Goal: Task Accomplishment & Management: Use online tool/utility

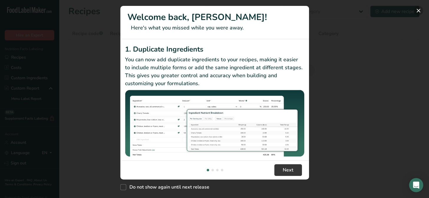
click at [417, 12] on button "New Features" at bounding box center [418, 10] width 9 height 9
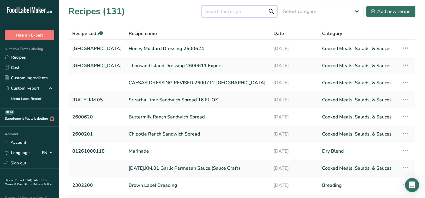
click at [235, 9] on input "text" at bounding box center [240, 12] width 76 height 12
type input "House Italian"
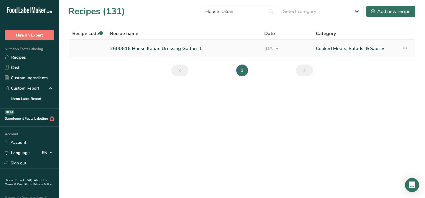
click at [127, 50] on link "2600616 House Italian Dressing Gallon_1" at bounding box center [183, 48] width 147 height 12
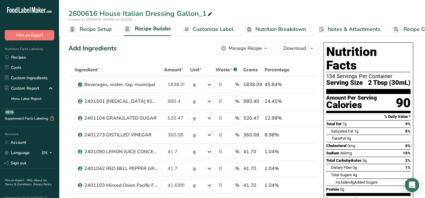
click at [265, 50] on icon "button" at bounding box center [265, 48] width 5 height 7
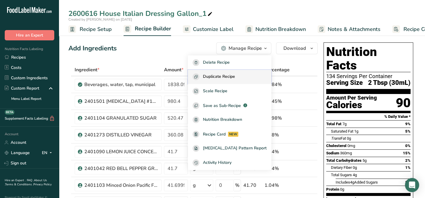
click at [221, 77] on span "Duplicate Recipe" at bounding box center [219, 76] width 32 height 7
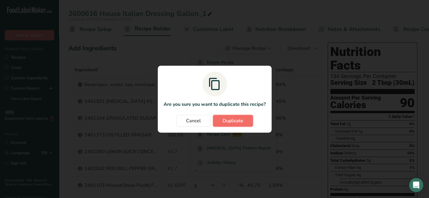
click at [235, 121] on span "Duplicate" at bounding box center [233, 120] width 21 height 7
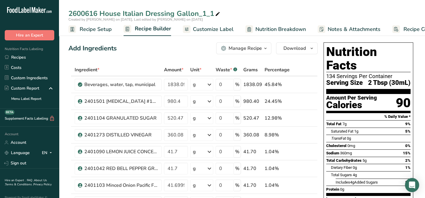
click at [80, 29] on span "Recipe Setup" at bounding box center [96, 29] width 32 height 8
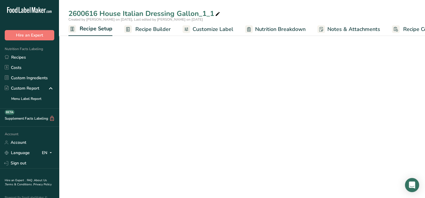
scroll to position [0, 2]
select select "22"
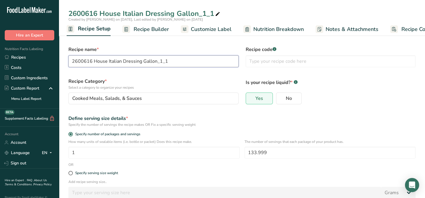
click at [122, 61] on input "2600616 House Italian Dressing Gallon_1_1" at bounding box center [153, 61] width 170 height 12
drag, startPoint x: 168, startPoint y: 62, endPoint x: 142, endPoint y: 60, distance: 26.6
click at [142, 60] on input "2600616 House Italian Dressing Gallon_1_1" at bounding box center [153, 61] width 170 height 12
drag, startPoint x: 94, startPoint y: 60, endPoint x: 60, endPoint y: 59, distance: 33.4
click at [60, 59] on section "Recipe name * 2600616 House Italian Dressing Recipe code .a-a{fill:#347362;}.b-…" at bounding box center [242, 148] width 366 height 234
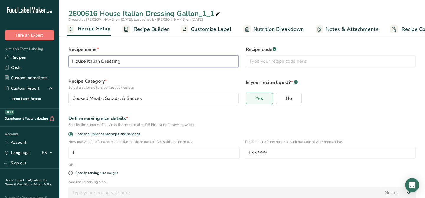
click at [127, 61] on input "House Italian Dressing" at bounding box center [153, 61] width 170 height 12
type input "House Italian Dressing 2600616"
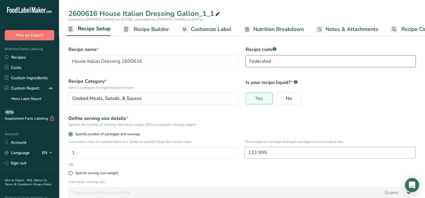
type input "Federated"
drag, startPoint x: 267, startPoint y: 154, endPoint x: 238, endPoint y: 153, distance: 29.0
click at [238, 153] on div "How many units of sealable items (i.e. bottle or packet) Does this recipe make.…" at bounding box center [242, 150] width 354 height 23
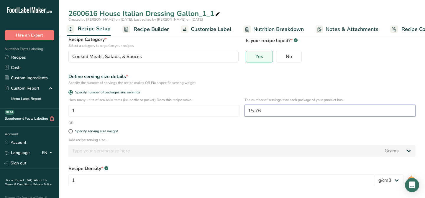
scroll to position [67, 0]
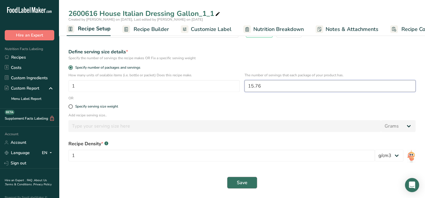
type input "15.76"
click at [234, 182] on button "Save" at bounding box center [242, 183] width 30 height 12
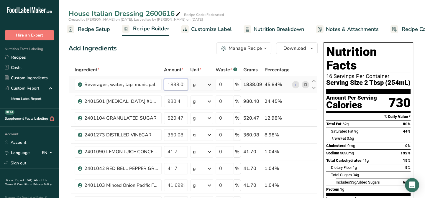
scroll to position [0, 0]
drag, startPoint x: 168, startPoint y: 85, endPoint x: 217, endPoint y: 75, distance: 50.3
click at [211, 81] on tr "Beverages, water, tap, municipal 1838.09 g Portions 1 fl oz 1 bottle 8 fl oz 1 …" at bounding box center [193, 84] width 249 height 17
type input "216.82"
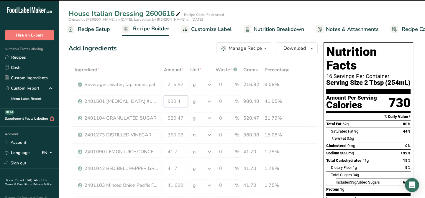
drag, startPoint x: 183, startPoint y: 101, endPoint x: 161, endPoint y: 100, distance: 22.4
type input "115.65"
type input "1838.09"
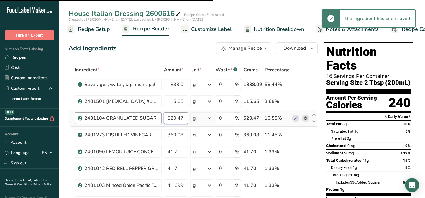
drag, startPoint x: 184, startPoint y: 117, endPoint x: 147, endPoint y: 114, distance: 36.7
click at [148, 114] on tr "2401104 GRANULATED SUGAR 520.47 g Weight Units g kg mg See more Volume Units l …" at bounding box center [193, 118] width 249 height 17
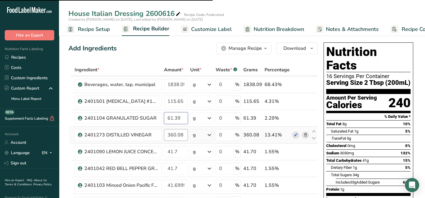
type input "61.39"
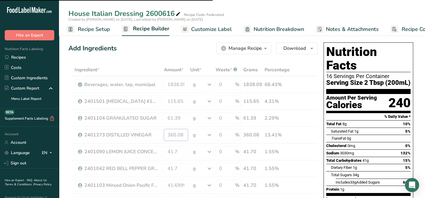
drag, startPoint x: 183, startPoint y: 133, endPoint x: 160, endPoint y: 133, distance: 23.0
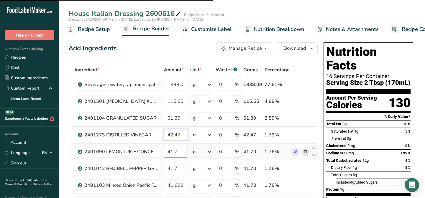
type input "42.47"
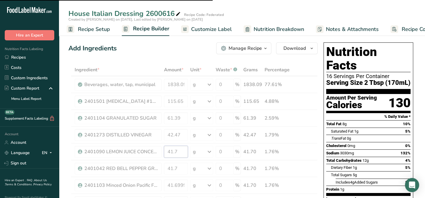
drag, startPoint x: 179, startPoint y: 151, endPoint x: 156, endPoint y: 151, distance: 22.7
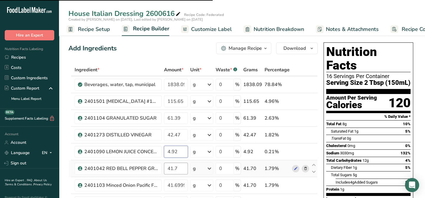
type input "4.92"
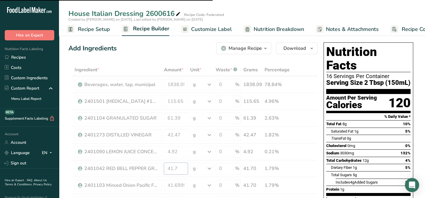
drag, startPoint x: 180, startPoint y: 168, endPoint x: 166, endPoint y: 168, distance: 14.2
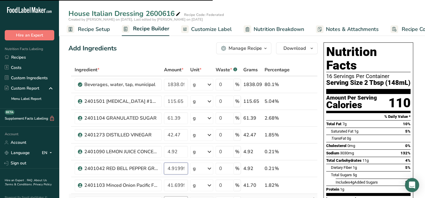
scroll to position [53, 0]
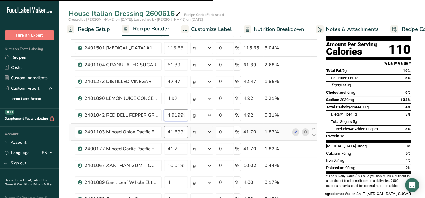
type input "4.919999"
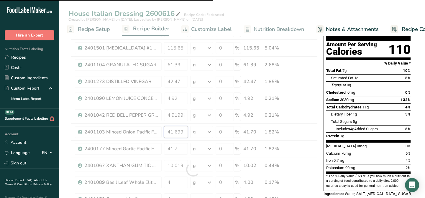
drag, startPoint x: 167, startPoint y: 132, endPoint x: 205, endPoint y: 130, distance: 37.8
click at [205, 130] on div "Ingredient * Amount * Unit * Waste * .a-a{fill:#347362;}.b-a{fill:#fff;} Grams …" at bounding box center [192, 169] width 249 height 319
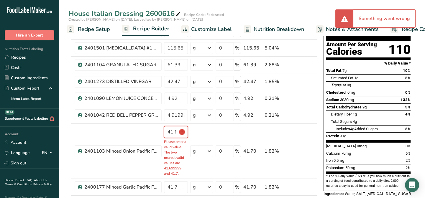
scroll to position [0, 20]
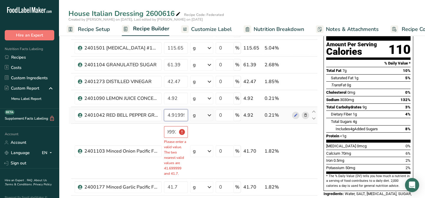
click at [183, 111] on div "Ingredient * Amount * Unit * Waste * .a-a{fill:#347362;}.b-a{fill:#fff;} Grams …" at bounding box center [192, 188] width 249 height 357
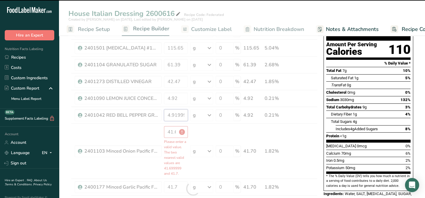
type input "41.7"
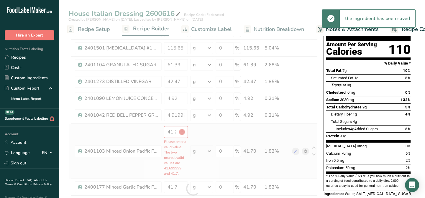
click at [122, 135] on div "Ingredient * Amount * Unit * Waste * .a-a{fill:#347362;}.b-a{fill:#fff;} Grams …" at bounding box center [192, 188] width 249 height 357
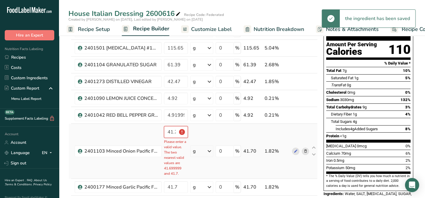
scroll to position [0, 1]
drag, startPoint x: 168, startPoint y: 131, endPoint x: 196, endPoint y: 131, distance: 28.0
click at [195, 132] on tr "2401103 Minced Onion Pacific Farms 326-004-1-XLB 41.7 Please enter a valid valu…" at bounding box center [193, 151] width 249 height 55
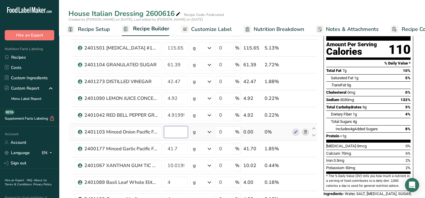
click at [172, 132] on input "number" at bounding box center [176, 132] width 24 height 12
type input "4.92"
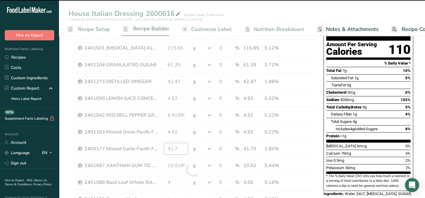
drag, startPoint x: 178, startPoint y: 151, endPoint x: 166, endPoint y: 150, distance: 12.1
click at [166, 150] on div "Ingredient * Amount * Unit * Waste * .a-a{fill:#347362;}.b-a{fill:#fff;} Grams …" at bounding box center [192, 169] width 249 height 319
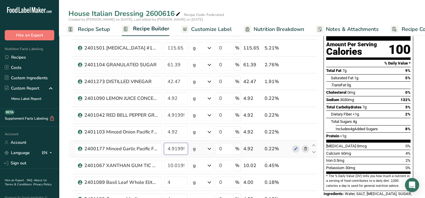
scroll to position [80, 0]
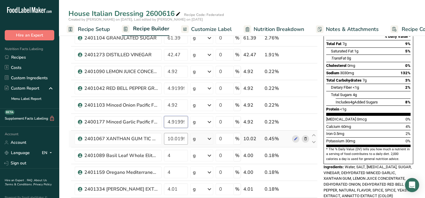
type input "4.919999"
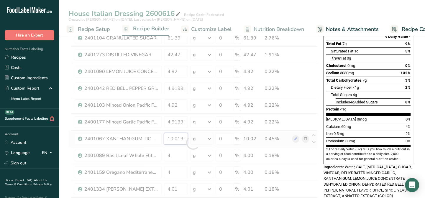
click at [174, 139] on div "Ingredient * Amount * Unit * Waste * .a-a{fill:#347362;}.b-a{fill:#fff;} Grams …" at bounding box center [192, 142] width 249 height 319
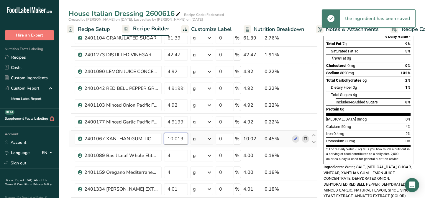
scroll to position [0, 6]
drag, startPoint x: 170, startPoint y: 138, endPoint x: 199, endPoint y: 139, distance: 28.9
click at [199, 139] on tr "2401067 XANTHAN GUM TIC GUMS XANT 200 10.019999 g Weight Units g kg mg See more…" at bounding box center [193, 139] width 249 height 17
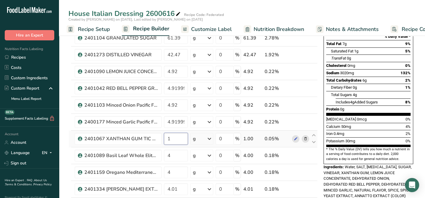
scroll to position [0, 0]
type input "1.18"
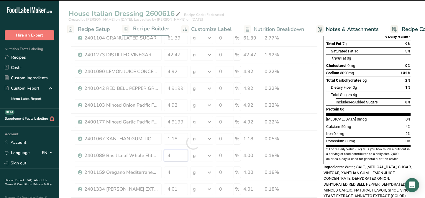
drag, startPoint x: 174, startPoint y: 156, endPoint x: 165, endPoint y: 155, distance: 8.9
click at [165, 155] on div "Ingredient * Amount * Unit * Waste * .a-a{fill:#347362;}.b-a{fill:#fff;} Grams …" at bounding box center [192, 142] width 249 height 319
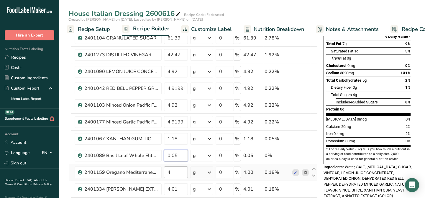
type input "0.05"
click at [172, 171] on div "Ingredient * Amount * Unit * Waste * .a-a{fill:#347362;}.b-a{fill:#fff;} Grams …" at bounding box center [192, 142] width 249 height 319
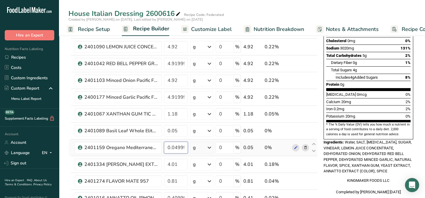
scroll to position [134, 0]
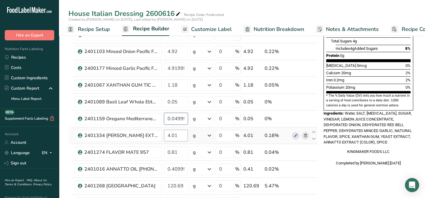
type input "0.049999"
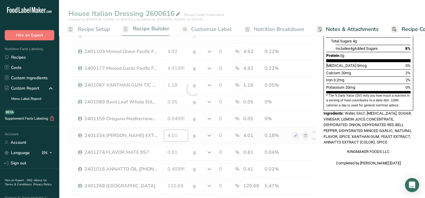
click at [177, 135] on div "Ingredient * Amount * Unit * Waste * .a-a{fill:#347362;}.b-a{fill:#fff;} Grams …" at bounding box center [192, 89] width 249 height 319
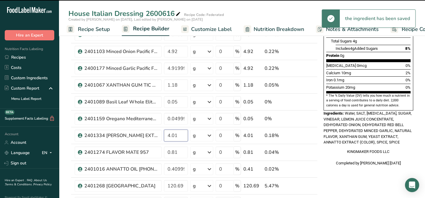
type input "4"
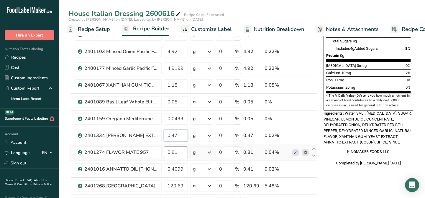
type input "0.47"
click at [178, 150] on div "Ingredient * Amount * Unit * Waste * .a-a{fill:#347362;}.b-a{fill:#fff;} Grams …" at bounding box center [192, 89] width 249 height 319
type input "0.09"
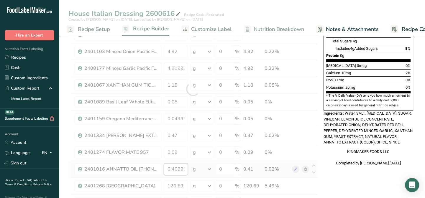
click at [184, 168] on div "Ingredient * Amount * Unit * Waste * .a-a{fill:#347362;}.b-a{fill:#fff;} Grams …" at bounding box center [192, 89] width 249 height 319
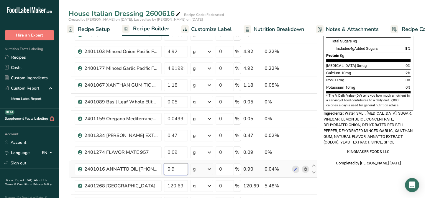
type input "9"
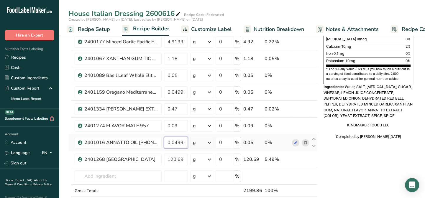
scroll to position [161, 0]
type input "0.049999"
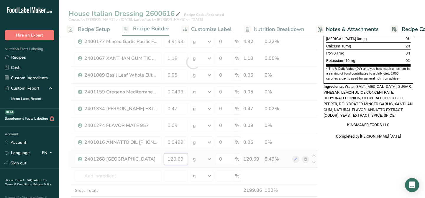
click at [183, 159] on div "Ingredient * Amount * Unit * Waste * .a-a{fill:#347362;}.b-a{fill:#fff;} Grams …" at bounding box center [192, 62] width 249 height 319
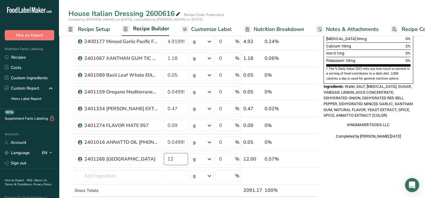
type input "1"
type input "14.23"
click at [175, 184] on div "Ingredient * Amount * Unit * Waste * .a-a{fill:#347362;}.b-a{fill:#fff;} Grams …" at bounding box center [192, 62] width 249 height 319
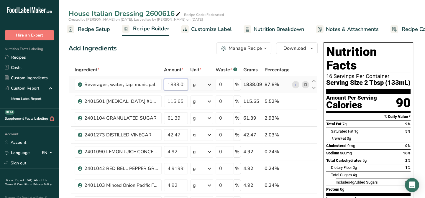
scroll to position [0, 0]
drag, startPoint x: 166, startPoint y: 84, endPoint x: 191, endPoint y: 83, distance: 25.1
click at [191, 82] on tr "Beverages, water, tap, municipal 1838.09 g Portions 1 fl oz 1 bottle 8 fl oz 1 …" at bounding box center [193, 84] width 249 height 17
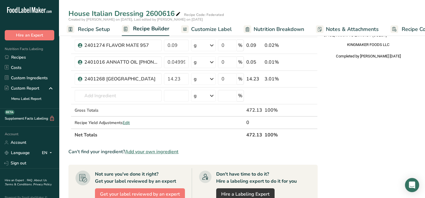
scroll to position [241, 0]
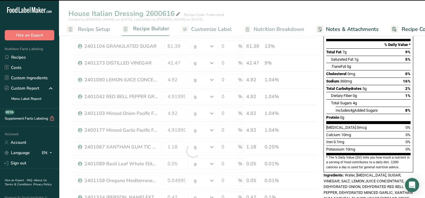
scroll to position [0, 0]
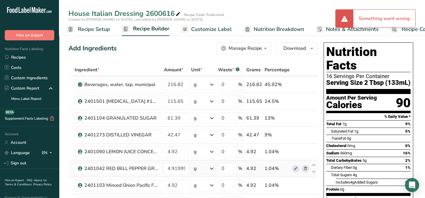
type input "1838.09"
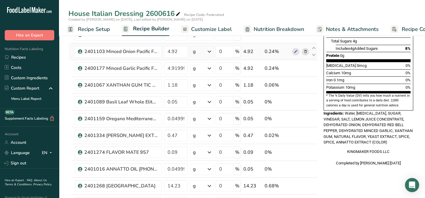
scroll to position [161, 0]
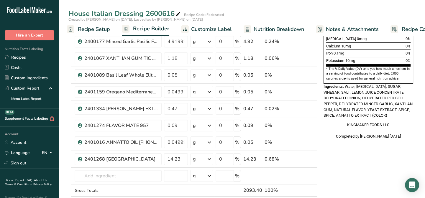
click at [355, 186] on div "Nutrition Facts 16 Servings Per Container Serving Size 2 Tbsp (133mL) Amount Pe…" at bounding box center [368, 152] width 94 height 546
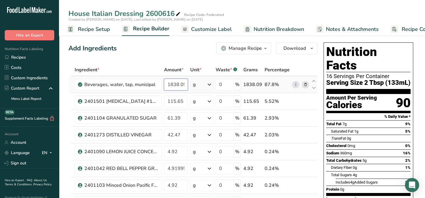
scroll to position [0, 0]
drag, startPoint x: 168, startPoint y: 86, endPoint x: 192, endPoint y: 84, distance: 23.9
click at [192, 84] on tr "Beverages, water, tap, municipal 1838.09 g Portions 1 fl oz 1 bottle 8 fl oz 1 …" at bounding box center [193, 84] width 249 height 17
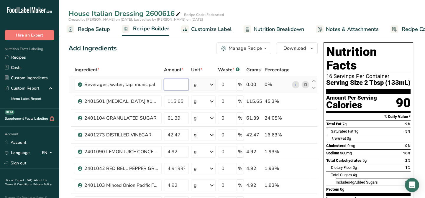
scroll to position [0, 0]
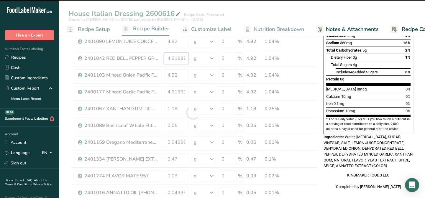
scroll to position [107, 0]
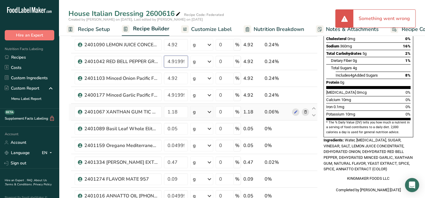
type input "1838.09"
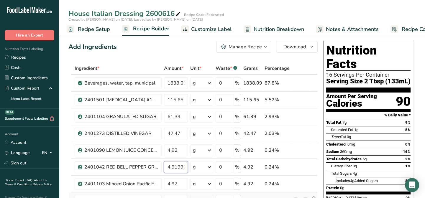
scroll to position [0, 0]
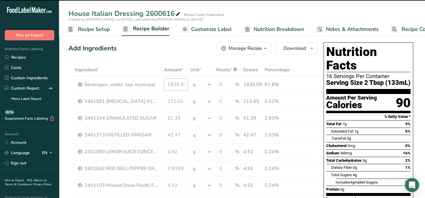
drag, startPoint x: 165, startPoint y: 84, endPoint x: 192, endPoint y: 86, distance: 26.6
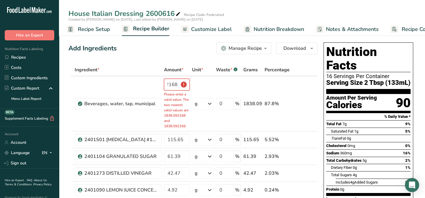
scroll to position [0, 12]
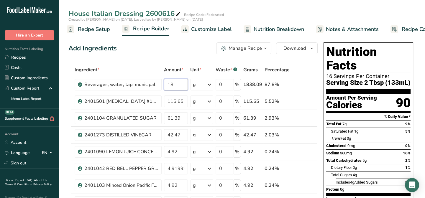
type input "1"
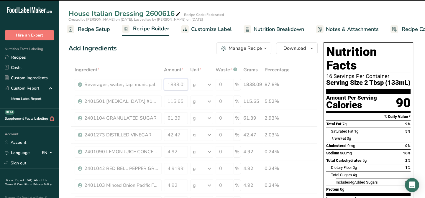
drag, startPoint x: 168, startPoint y: 86, endPoint x: 190, endPoint y: 85, distance: 21.9
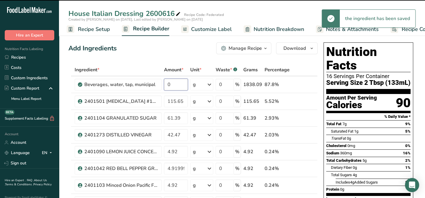
type input "1838.09"
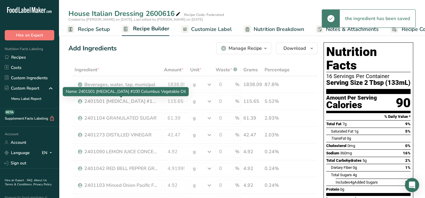
click at [177, 87] on div "Name: 2401501 [MEDICAL_DATA] #100 Columbus Vegetable Oil" at bounding box center [126, 91] width 126 height 9
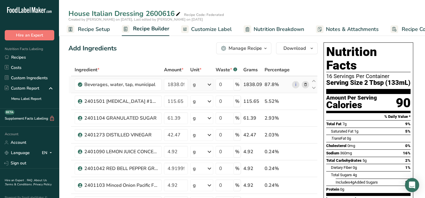
click at [304, 83] on icon at bounding box center [305, 85] width 4 height 6
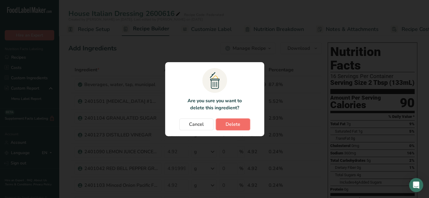
click at [237, 126] on span "Delete" at bounding box center [233, 124] width 15 height 7
click at [234, 124] on span "Delete" at bounding box center [233, 124] width 15 height 7
click at [188, 124] on button "Cancel" at bounding box center [196, 125] width 34 height 12
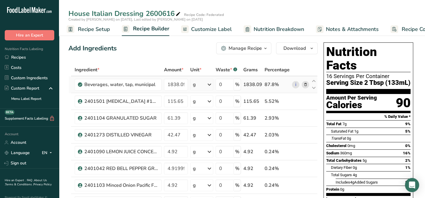
click at [307, 86] on icon at bounding box center [305, 85] width 4 height 6
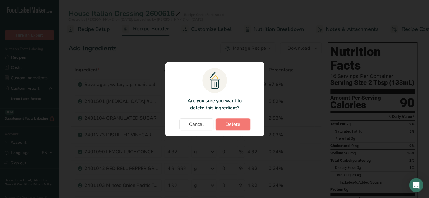
click at [233, 122] on span "Delete" at bounding box center [233, 124] width 15 height 7
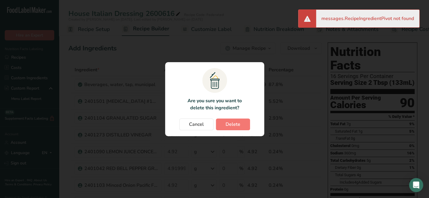
click at [318, 17] on div "messages.RecipeIngredientPivot not found" at bounding box center [367, 19] width 103 height 18
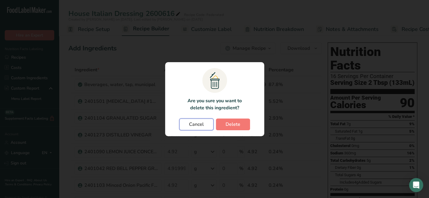
click at [201, 122] on span "Cancel" at bounding box center [196, 124] width 15 height 7
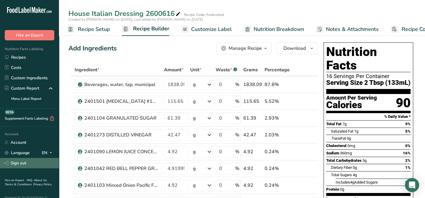
click at [24, 162] on link "Sign out" at bounding box center [29, 163] width 59 height 10
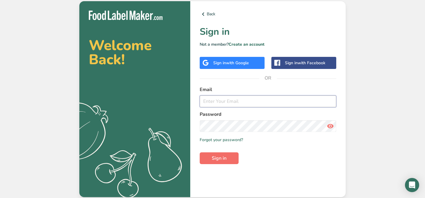
type input "[EMAIL_ADDRESS][DOMAIN_NAME]"
click at [218, 161] on span "Sign in" at bounding box center [219, 158] width 15 height 7
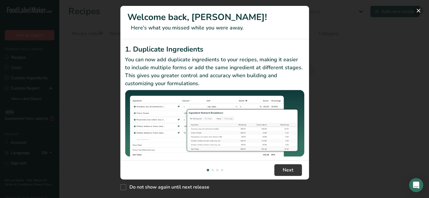
drag, startPoint x: 418, startPoint y: 10, endPoint x: 35, endPoint y: 31, distance: 383.3
click at [418, 10] on button "New Features" at bounding box center [418, 10] width 9 height 9
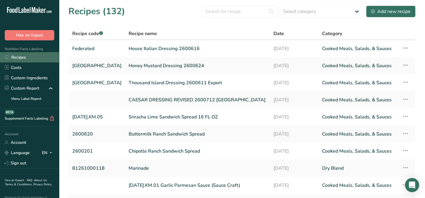
click at [21, 59] on link "Recipes" at bounding box center [29, 57] width 59 height 10
click at [169, 50] on link "House Italian Dressing 2600616" at bounding box center [198, 48] width 138 height 12
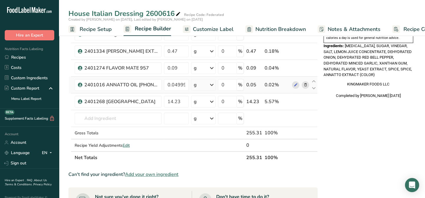
scroll to position [214, 0]
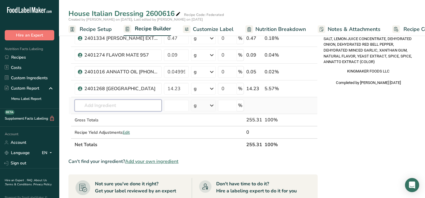
click at [82, 105] on input "text" at bounding box center [118, 106] width 87 height 12
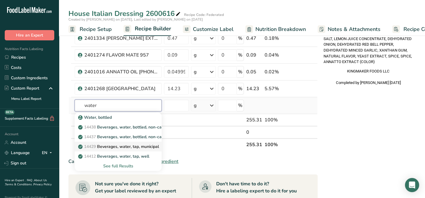
type input "water"
click at [114, 145] on p "14429 Beverages, water, tap, municipal" at bounding box center [119, 147] width 80 height 6
type input "Beverages, water, tap, municipal"
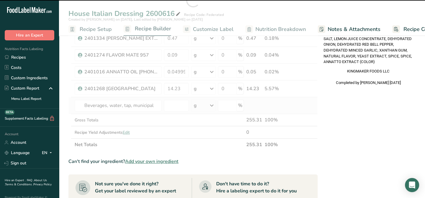
type input "0"
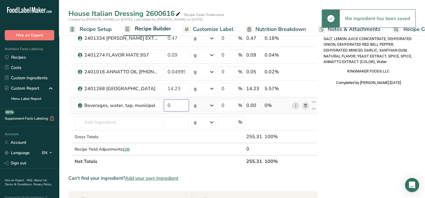
drag, startPoint x: 174, startPoint y: 103, endPoint x: 167, endPoint y: 104, distance: 7.7
click at [167, 104] on input "0" at bounding box center [176, 106] width 25 height 12
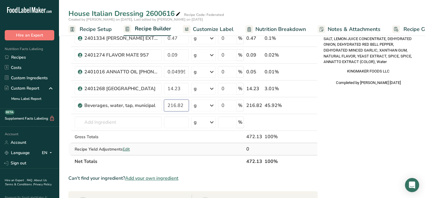
type input "216.82"
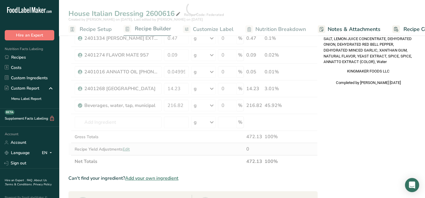
click at [160, 144] on div "Ingredient * Amount * Unit * Waste * .a-a{fill:#347362;}.b-a{fill:#fff;} Grams …" at bounding box center [192, 8] width 249 height 319
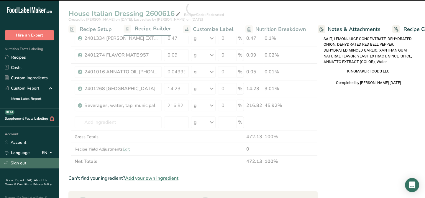
click at [24, 162] on link "Sign out" at bounding box center [29, 163] width 59 height 10
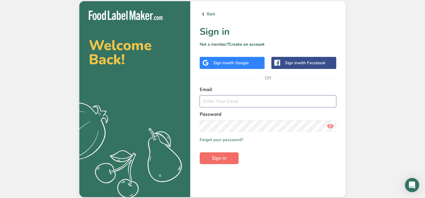
type input "[EMAIL_ADDRESS][DOMAIN_NAME]"
click at [221, 161] on span "Sign in" at bounding box center [219, 158] width 15 height 7
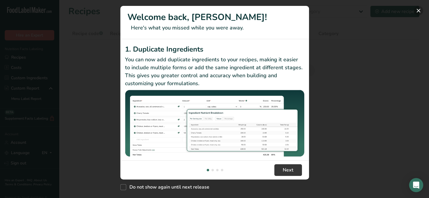
click at [416, 10] on button "New Features" at bounding box center [418, 10] width 9 height 9
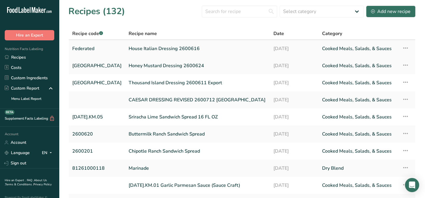
click at [129, 48] on link "House Italian Dressing 2600616" at bounding box center [198, 48] width 138 height 12
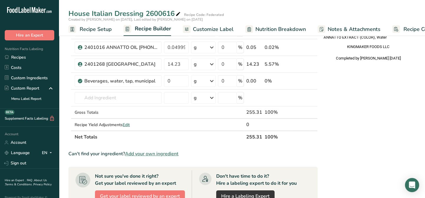
scroll to position [241, 0]
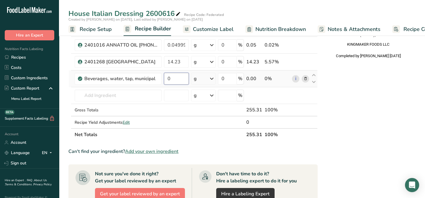
drag, startPoint x: 171, startPoint y: 77, endPoint x: 165, endPoint y: 76, distance: 5.9
click at [165, 76] on input "0" at bounding box center [176, 79] width 25 height 12
type input "216.82"
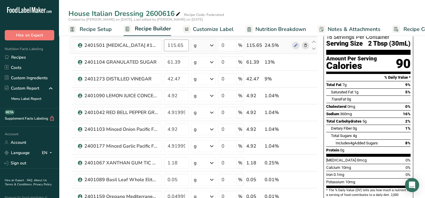
scroll to position [27, 0]
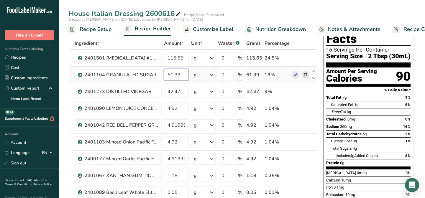
click at [183, 76] on input "61.39" at bounding box center [176, 75] width 25 height 12
click at [182, 75] on input "61.39" at bounding box center [176, 75] width 25 height 12
click at [177, 90] on div "Ingredient * Amount * Unit * Waste * .a-a{fill:#347362;}.b-a{fill:#fff;} Grams …" at bounding box center [192, 196] width 249 height 319
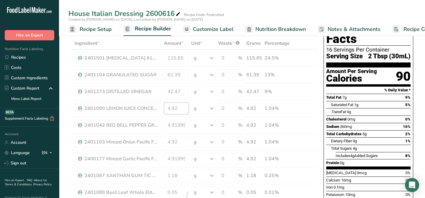
click at [178, 107] on div "Ingredient * Amount * Unit * Waste * .a-a{fill:#347362;}.b-a{fill:#fff;} Grams …" at bounding box center [192, 196] width 249 height 319
click at [179, 125] on div "Ingredient * Amount * Unit * Waste * .a-a{fill:#347362;}.b-a{fill:#fff;} Grams …" at bounding box center [192, 196] width 249 height 319
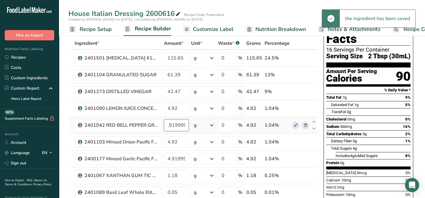
scroll to position [0, 0]
drag, startPoint x: 186, startPoint y: 123, endPoint x: 159, endPoint y: 121, distance: 26.7
click at [159, 121] on tr "2401042 RED BELL PEPPER GRANULES ELITE BELR522 4.919999 g Weight Units g kg mg …" at bounding box center [193, 125] width 249 height 17
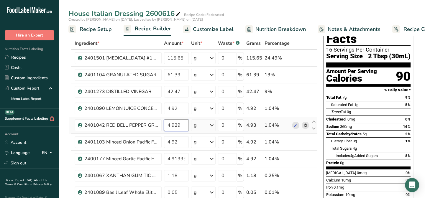
drag, startPoint x: 178, startPoint y: 125, endPoint x: 205, endPoint y: 125, distance: 27.4
click at [205, 125] on tr "2401042 RED BELL PEPPER GRANULES ELITE BELR522 4.929 g Weight Units g kg mg See…" at bounding box center [193, 125] width 249 height 17
type input "4.92"
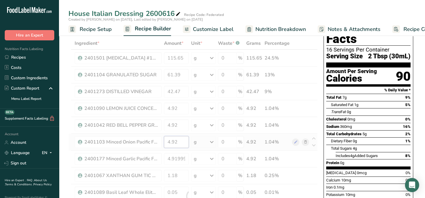
click at [186, 144] on div "Ingredient * Amount * Unit * Waste * .a-a{fill:#347362;}.b-a{fill:#fff;} Grams …" at bounding box center [192, 196] width 249 height 319
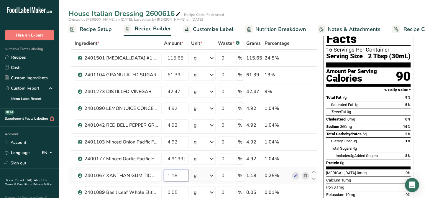
click at [183, 175] on div "Ingredient * Amount * Unit * Waste * .a-a{fill:#347362;}.b-a{fill:#fff;} Grams …" at bounding box center [192, 196] width 249 height 319
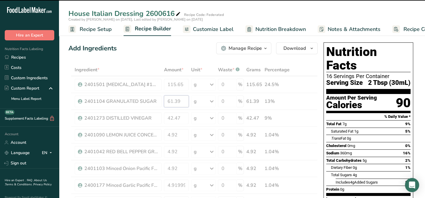
drag, startPoint x: 176, startPoint y: 103, endPoint x: 182, endPoint y: 100, distance: 7.0
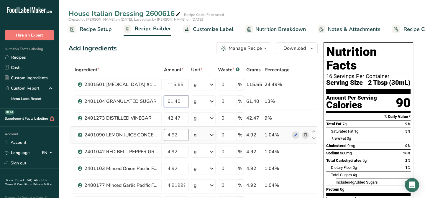
type input "61.40"
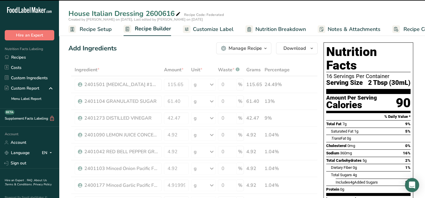
click at [179, 166] on input "4.92" at bounding box center [176, 169] width 25 height 12
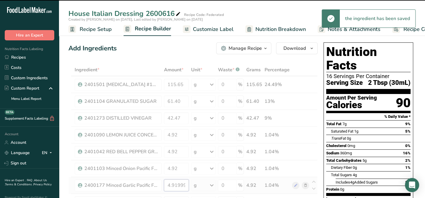
click at [176, 184] on input "4.919999" at bounding box center [176, 186] width 25 height 12
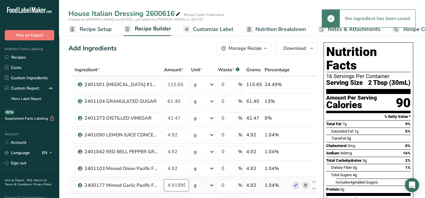
scroll to position [0, 3]
drag, startPoint x: 174, startPoint y: 184, endPoint x: 197, endPoint y: 186, distance: 23.4
click at [197, 186] on tr "2400177 Minced Garlic Pacific Farms [PHONE_NUMBER] 4.919999 g Weight Units g kg…" at bounding box center [193, 185] width 249 height 17
type input "4"
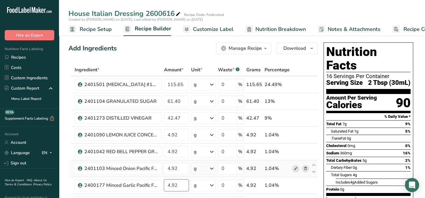
type input "4.92"
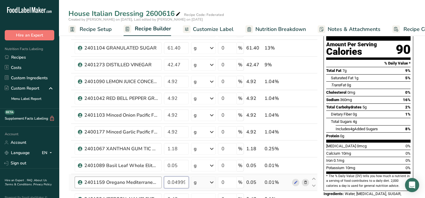
drag, startPoint x: 186, startPoint y: 181, endPoint x: 158, endPoint y: 180, distance: 27.7
click at [158, 180] on tr "2401159 Oregano Mediterranean Whole Elite OM9127 0.049999 g Weight Units g kg m…" at bounding box center [193, 182] width 249 height 17
type input "9"
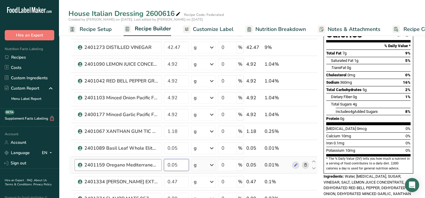
scroll to position [80, 0]
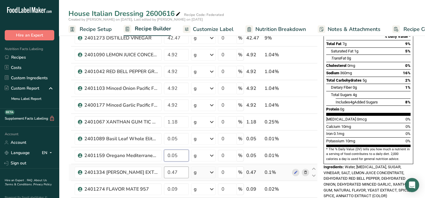
type input "0.05"
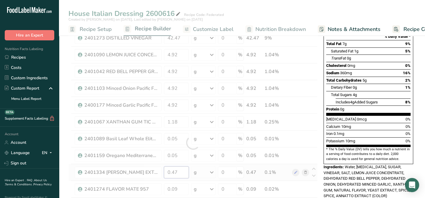
click at [179, 171] on div "Ingredient * Amount * Unit * Waste * .a-a{fill:#347362;}.b-a{fill:#fff;} Grams …" at bounding box center [192, 142] width 249 height 319
click at [181, 190] on div "Ingredient * Amount * Unit * Waste * .a-a{fill:#347362;}.b-a{fill:#fff;} Grams …" at bounding box center [192, 142] width 249 height 319
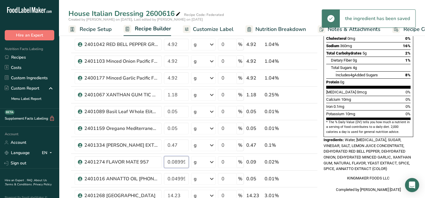
scroll to position [134, 0]
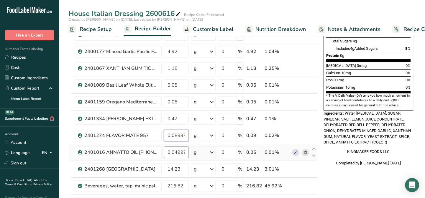
type input "0.089999"
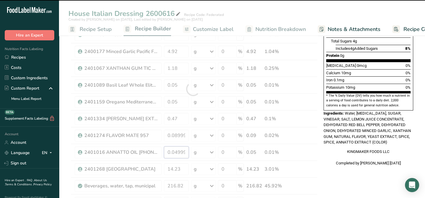
drag, startPoint x: 186, startPoint y: 151, endPoint x: 167, endPoint y: 153, distance: 19.1
click at [167, 153] on div "Ingredient * Amount * Unit * Waste * .a-a{fill:#347362;}.b-a{fill:#fff;} Grams …" at bounding box center [192, 89] width 249 height 319
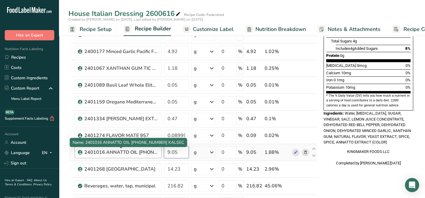
drag, startPoint x: 179, startPoint y: 151, endPoint x: 147, endPoint y: 152, distance: 32.5
click at [147, 152] on tr "2401016 ANNATTO OIL [PHONE_NUMBER] KALSEC 9.05 g Weight Units g kg mg See more …" at bounding box center [193, 152] width 249 height 17
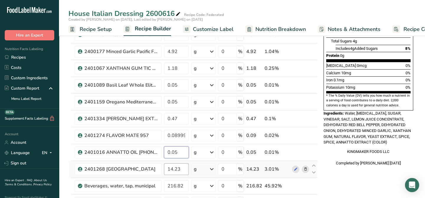
type input "0.05"
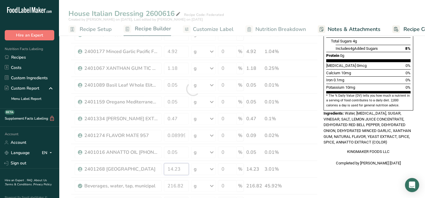
click at [168, 169] on div "Ingredient * Amount * Unit * Waste * .a-a{fill:#347362;}.b-a{fill:#fff;} Grams …" at bounding box center [192, 89] width 249 height 319
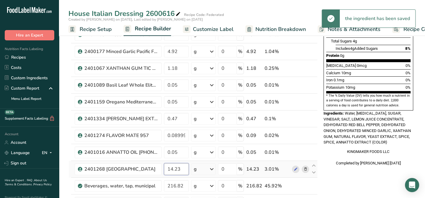
drag, startPoint x: 177, startPoint y: 168, endPoint x: 180, endPoint y: 167, distance: 3.0
click at [180, 167] on input "14.23" at bounding box center [176, 169] width 25 height 12
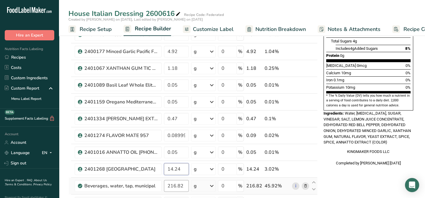
type input "14.24"
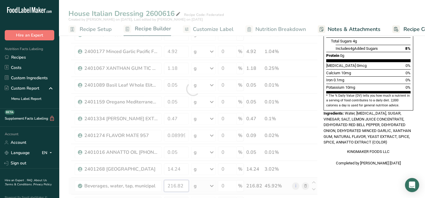
click at [177, 185] on div "Ingredient * Amount * Unit * Waste * .a-a{fill:#347362;}.b-a{fill:#fff;} Grams …" at bounding box center [192, 89] width 249 height 319
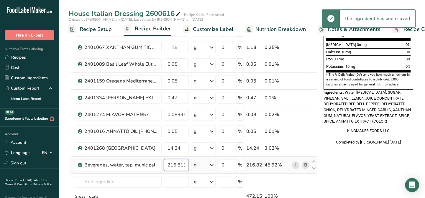
scroll to position [161, 0]
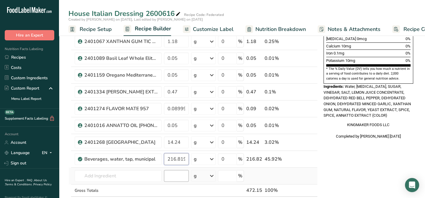
type input "216.819999"
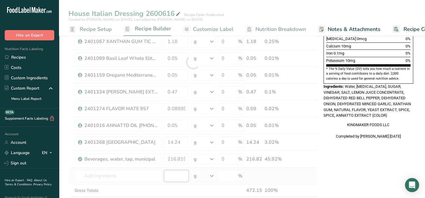
click at [179, 169] on div "Ingredient * Amount * Unit * Waste * .a-a{fill:#347362;}.b-a{fill:#fff;} Grams …" at bounding box center [192, 62] width 249 height 319
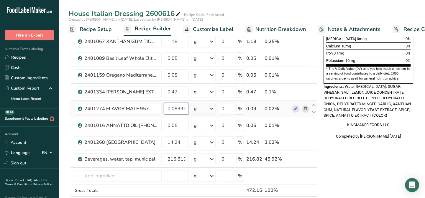
scroll to position [0, 3]
drag, startPoint x: 171, startPoint y: 107, endPoint x: 186, endPoint y: 106, distance: 14.5
click at [186, 106] on input "0.089999" at bounding box center [176, 109] width 25 height 12
type input "0"
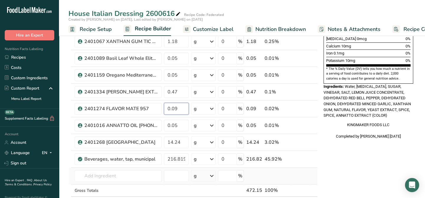
type input "0.09"
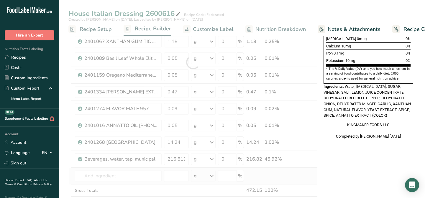
click at [180, 182] on div "Ingredient * Amount * Unit * Waste * .a-a{fill:#347362;}.b-a{fill:#fff;} Grams …" at bounding box center [192, 62] width 249 height 319
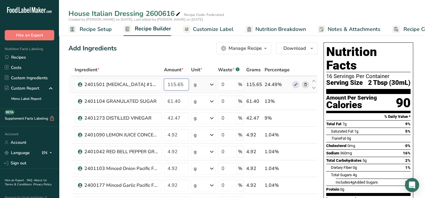
drag, startPoint x: 184, startPoint y: 85, endPoint x: 162, endPoint y: 86, distance: 21.9
click at [162, 86] on tr "2401501 [MEDICAL_DATA] #100 Columbus Vegetable Oil 115.65 g Weight Units g kg m…" at bounding box center [193, 84] width 249 height 17
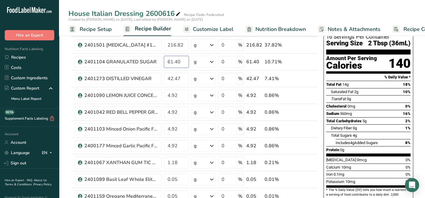
scroll to position [27, 0]
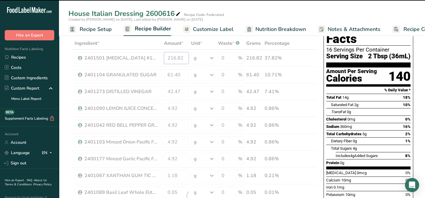
drag, startPoint x: 181, startPoint y: 59, endPoint x: 164, endPoint y: 62, distance: 16.9
click at [164, 62] on div "Ingredient * Amount * Unit * Waste * .a-a{fill:#347362;}.b-a{fill:#fff;} Grams …" at bounding box center [192, 196] width 249 height 319
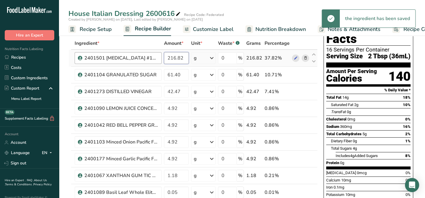
drag, startPoint x: 184, startPoint y: 57, endPoint x: 158, endPoint y: 58, distance: 25.4
click at [158, 58] on tr "2401501 [MEDICAL_DATA] #100 Columbus Vegetable Oil 216.82 g Weight Units g kg m…" at bounding box center [193, 58] width 249 height 17
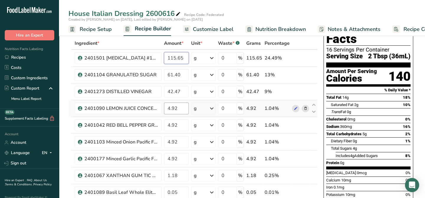
type input "115.65"
click at [166, 105] on div "Ingredient * Amount * Unit * Waste * .a-a{fill:#347362;}.b-a{fill:#fff;} Grams …" at bounding box center [192, 196] width 249 height 319
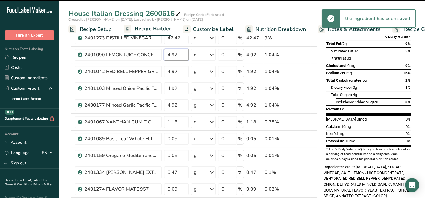
scroll to position [188, 0]
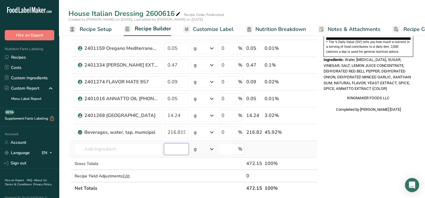
click at [184, 143] on div "Ingredient * Amount * Unit * Waste * .a-a{fill:#347362;}.b-a{fill:#fff;} Grams …" at bounding box center [192, 35] width 249 height 319
click at [178, 115] on input "14.24" at bounding box center [176, 116] width 25 height 12
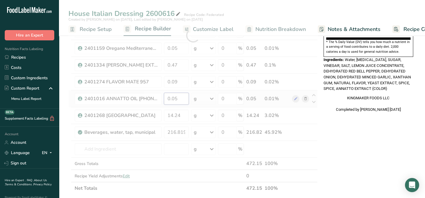
click at [180, 102] on div "Ingredient * Amount * Unit * Waste * .a-a{fill:#347362;}.b-a{fill:#fff;} Grams …" at bounding box center [192, 35] width 249 height 319
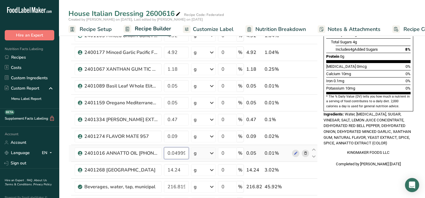
scroll to position [134, 0]
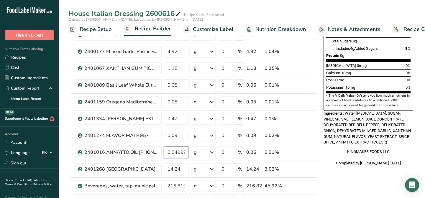
type input "0.049999"
click at [361, 177] on div "Nutrition Facts 16 Servings Per Container Serving Size 2 Tbsp (30mL) Amount Per…" at bounding box center [368, 179] width 94 height 546
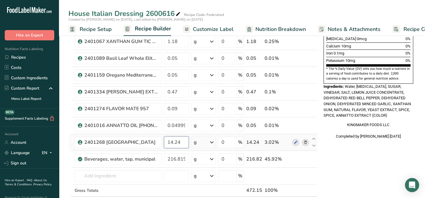
drag, startPoint x: 167, startPoint y: 142, endPoint x: 187, endPoint y: 138, distance: 20.4
click at [187, 138] on input "14.24" at bounding box center [176, 143] width 25 height 12
type input "13"
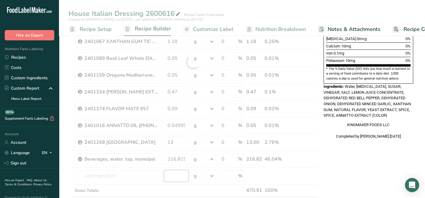
click at [180, 176] on div "Ingredient * Amount * Unit * Waste * .a-a{fill:#347362;}.b-a{fill:#fff;} Grams …" at bounding box center [192, 62] width 249 height 319
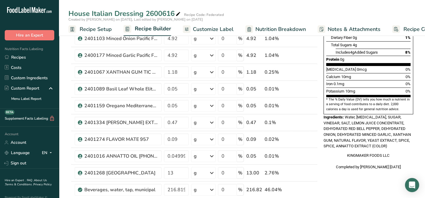
scroll to position [134, 0]
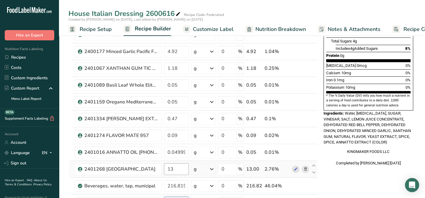
type input "0.000001"
drag, startPoint x: 165, startPoint y: 169, endPoint x: 182, endPoint y: 167, distance: 17.8
click at [182, 167] on input "13" at bounding box center [176, 169] width 25 height 12
type input "13.75"
click at [182, 178] on div "Ingredient * Amount * Unit * Waste * .a-a{fill:#347362;}.b-a{fill:#fff;} Grams …" at bounding box center [192, 89] width 249 height 319
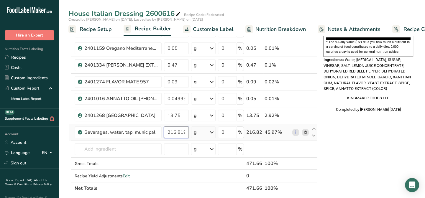
scroll to position [0, 8]
drag, startPoint x: 165, startPoint y: 132, endPoint x: 188, endPoint y: 130, distance: 22.8
click at [188, 130] on input "216.819999" at bounding box center [176, 133] width 25 height 12
type input "218.16"
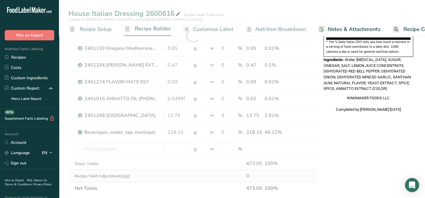
click at [194, 179] on div "Ingredient * Amount * Unit * Waste * .a-a{fill:#347362;}.b-a{fill:#fff;} Grams …" at bounding box center [192, 35] width 249 height 319
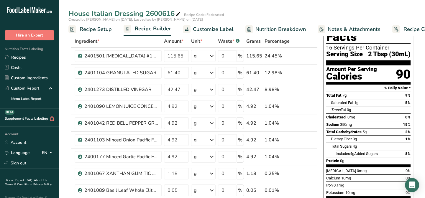
scroll to position [27, 0]
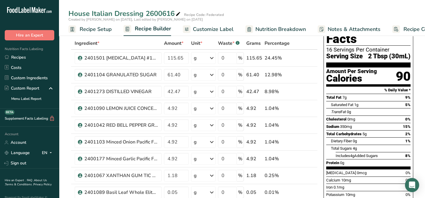
click at [264, 31] on span "Nutrition Breakdown" at bounding box center [281, 29] width 50 height 8
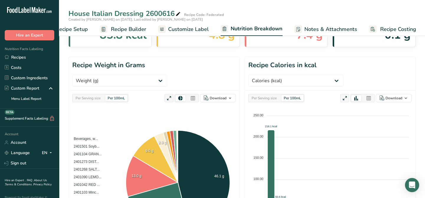
scroll to position [27, 0]
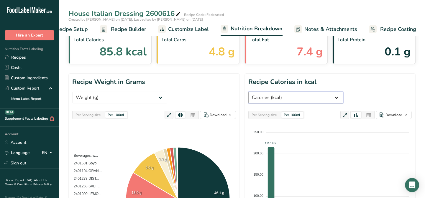
click at [343, 92] on select "Weight (g) Calories (kcal) Energy KJ (kj) Total Fat (g) Saturated Fat (g) Trans…" at bounding box center [295, 98] width 95 height 12
select select "Dietary Fiber"
click at [248, 92] on select "Weight (g) Calories (kcal) Energy KJ (kj) Total Fat (g) Saturated Fat (g) Trans…" at bounding box center [295, 98] width 95 height 12
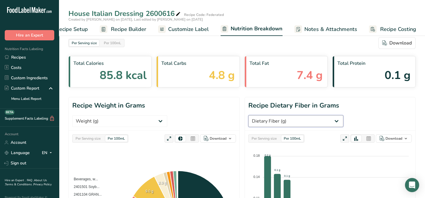
scroll to position [0, 0]
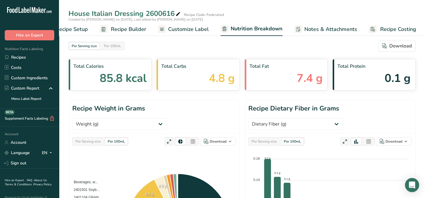
click at [180, 31] on span "Customize Label" at bounding box center [188, 29] width 41 height 8
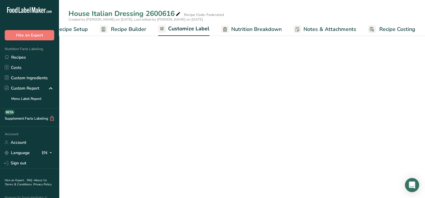
scroll to position [0, 24]
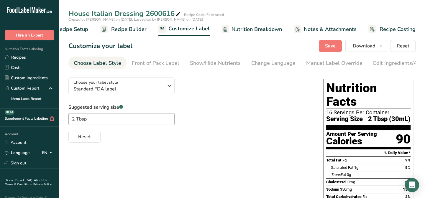
click at [130, 29] on span "Recipe Builder" at bounding box center [128, 29] width 35 height 8
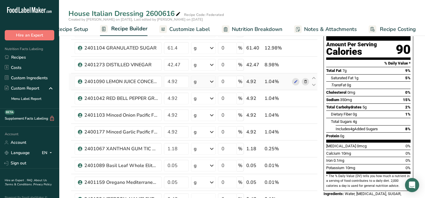
scroll to position [80, 0]
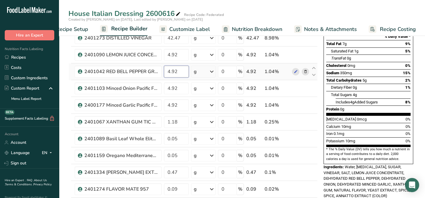
drag, startPoint x: 166, startPoint y: 73, endPoint x: 180, endPoint y: 71, distance: 13.7
click at [180, 71] on input "4.92" at bounding box center [176, 72] width 25 height 12
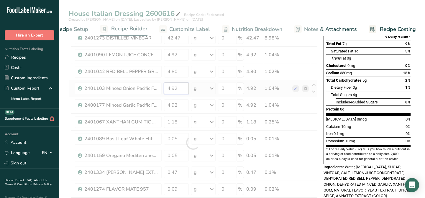
click at [179, 91] on div "Ingredient * Amount * Unit * Waste * .a-a{fill:#347362;}.b-a{fill:#fff;} Grams …" at bounding box center [192, 142] width 249 height 319
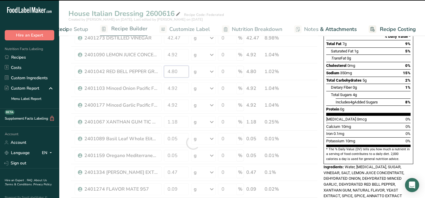
drag, startPoint x: 178, startPoint y: 71, endPoint x: 165, endPoint y: 71, distance: 13.0
click at [165, 71] on div "Ingredient * Amount * Unit * Waste * .a-a{fill:#347362;}.b-a{fill:#fff;} Grams …" at bounding box center [192, 142] width 249 height 319
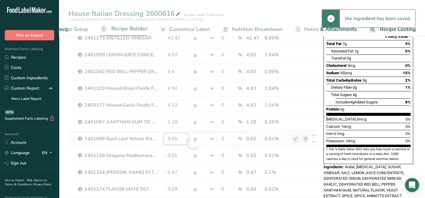
click at [167, 139] on div "Ingredient * Amount * Unit * Waste * .a-a{fill:#347362;}.b-a{fill:#fff;} Grams …" at bounding box center [192, 142] width 249 height 319
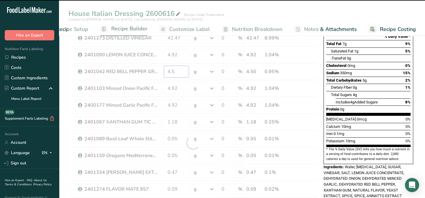
drag, startPoint x: 175, startPoint y: 72, endPoint x: 167, endPoint y: 74, distance: 8.2
click at [167, 73] on div "Ingredient * Amount * Unit * Waste * .a-a{fill:#347362;}.b-a{fill:#fff;} Grams …" at bounding box center [192, 142] width 249 height 319
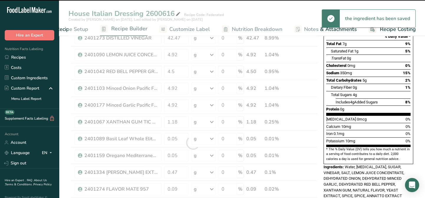
click at [170, 95] on div "Ingredient * Amount * Unit * Waste * .a-a{fill:#347362;}.b-a{fill:#fff;} Grams …" at bounding box center [192, 142] width 249 height 319
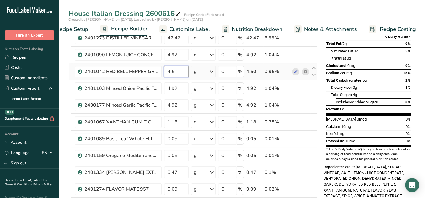
drag, startPoint x: 176, startPoint y: 69, endPoint x: 164, endPoint y: 71, distance: 11.6
click at [164, 71] on input "4.5" at bounding box center [176, 72] width 25 height 12
click at [178, 124] on div "Ingredient * Amount * Unit * Waste * .a-a{fill:#347362;}.b-a{fill:#fff;} Grams …" at bounding box center [192, 142] width 249 height 319
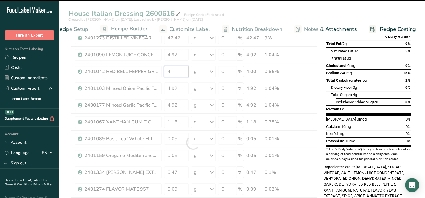
drag, startPoint x: 171, startPoint y: 72, endPoint x: 164, endPoint y: 73, distance: 7.1
click at [164, 72] on div "Ingredient * Amount * Unit * Waste * .a-a{fill:#347362;}.b-a{fill:#fff;} Grams …" at bounding box center [192, 142] width 249 height 319
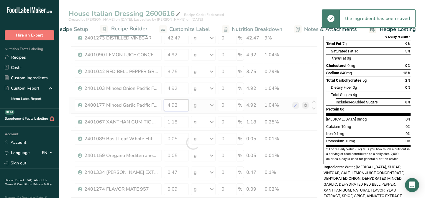
click at [176, 109] on div "Ingredient * Amount * Unit * Waste * .a-a{fill:#347362;}.b-a{fill:#fff;} Grams …" at bounding box center [192, 142] width 249 height 319
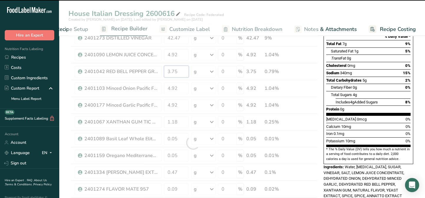
drag, startPoint x: 177, startPoint y: 71, endPoint x: 172, endPoint y: 71, distance: 5.0
click at [172, 71] on div "Ingredient * Amount * Unit * Waste * .a-a{fill:#347362;}.b-a{fill:#fff;} Grams …" at bounding box center [192, 142] width 249 height 319
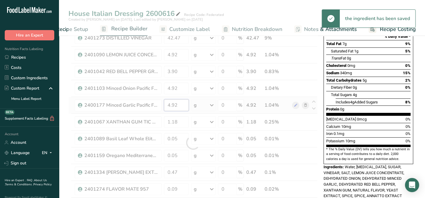
click at [183, 101] on div "Ingredient * Amount * Unit * Waste * .a-a{fill:#347362;}.b-a{fill:#fff;} Grams …" at bounding box center [192, 142] width 249 height 319
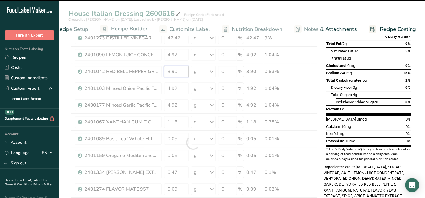
drag, startPoint x: 167, startPoint y: 71, endPoint x: 177, endPoint y: 70, distance: 10.1
click at [177, 70] on div "Ingredient * Amount * Unit * Waste * .a-a{fill:#347362;}.b-a{fill:#fff;} Grams …" at bounding box center [192, 142] width 249 height 319
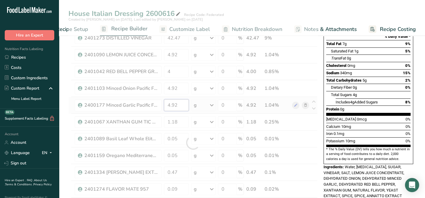
click at [179, 108] on div "Ingredient * Amount * Unit * Waste * .a-a{fill:#347362;}.b-a{fill:#fff;} Grams …" at bounding box center [192, 142] width 249 height 319
click at [170, 69] on div "Ingredient * Amount * Unit * Waste * .a-a{fill:#347362;}.b-a{fill:#fff;} Grams …" at bounding box center [192, 142] width 249 height 319
click at [167, 96] on div "Ingredient * Amount * Unit * Waste * .a-a{fill:#347362;}.b-a{fill:#fff;} Grams …" at bounding box center [192, 142] width 249 height 319
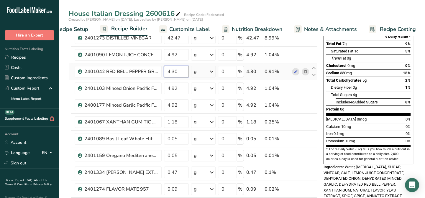
click at [172, 71] on input "4.30" at bounding box center [176, 72] width 25 height 12
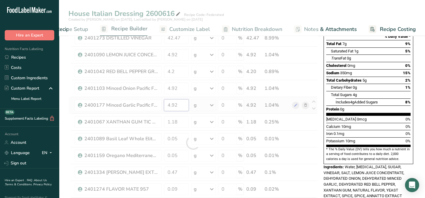
click at [170, 102] on div "Ingredient * Amount * Unit * Waste * .a-a{fill:#347362;}.b-a{fill:#fff;} Grams …" at bounding box center [192, 142] width 249 height 319
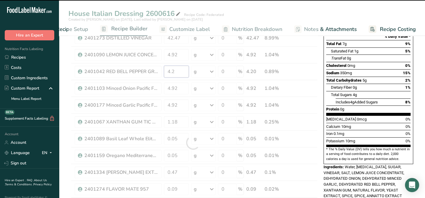
click at [174, 70] on div "Ingredient * Amount * Unit * Waste * .a-a{fill:#347362;}.b-a{fill:#fff;} Grams …" at bounding box center [192, 142] width 249 height 319
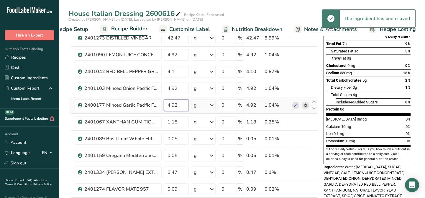
click at [176, 100] on div "Ingredient * Amount * Unit * Waste * .a-a{fill:#347362;}.b-a{fill:#fff;} Grams …" at bounding box center [192, 142] width 249 height 319
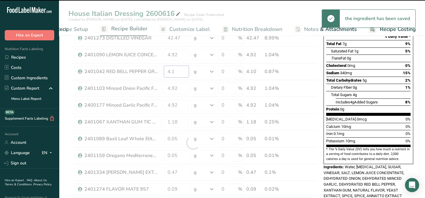
click at [172, 71] on div "Ingredient * Amount * Unit * Waste * .a-a{fill:#347362;}.b-a{fill:#fff;} Grams …" at bounding box center [192, 142] width 249 height 319
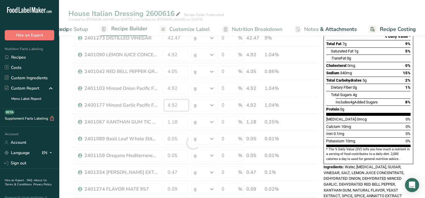
click at [168, 106] on div "Ingredient * Amount * Unit * Waste * .a-a{fill:#347362;}.b-a{fill:#fff;} Grams …" at bounding box center [192, 142] width 249 height 319
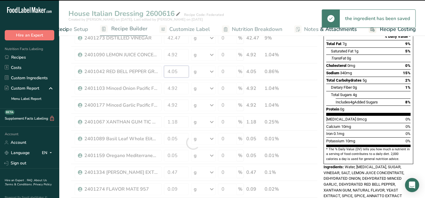
drag, startPoint x: 176, startPoint y: 71, endPoint x: 165, endPoint y: 71, distance: 10.6
click at [165, 71] on div "Ingredient * Amount * Unit * Waste * .a-a{fill:#347362;}.b-a{fill:#fff;} Grams …" at bounding box center [192, 142] width 249 height 319
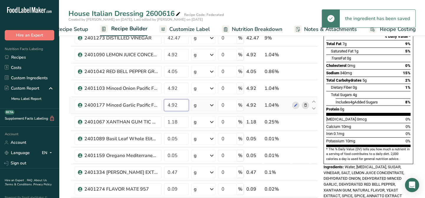
click at [168, 101] on div "Ingredient * Amount * Unit * Waste * .a-a{fill:#347362;}.b-a{fill:#fff;} Grams …" at bounding box center [192, 142] width 249 height 319
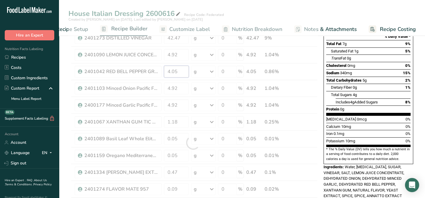
drag, startPoint x: 177, startPoint y: 71, endPoint x: 159, endPoint y: 72, distance: 17.7
click at [159, 72] on div "Ingredient * Amount * Unit * Waste * .a-a{fill:#347362;}.b-a{fill:#fff;} Grams …" at bounding box center [192, 142] width 249 height 319
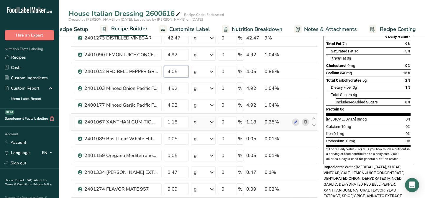
type input "4"
type input "4.00"
click at [177, 169] on div "Ingredient * Amount * Unit * Waste * .a-a{fill:#347362;}.b-a{fill:#fff;} Grams …" at bounding box center [192, 142] width 249 height 319
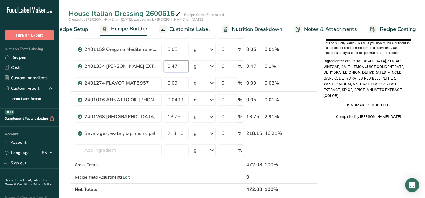
scroll to position [188, 0]
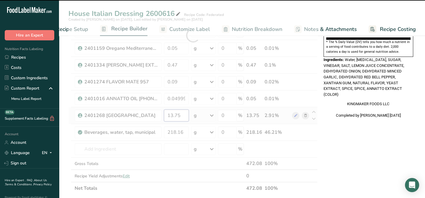
drag, startPoint x: 180, startPoint y: 113, endPoint x: 175, endPoint y: 113, distance: 4.4
click at [175, 113] on input "13.75" at bounding box center [176, 116] width 25 height 12
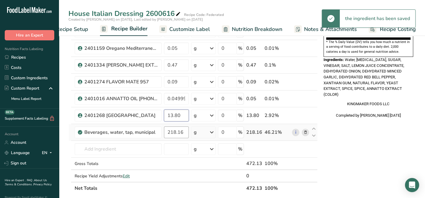
type input "13.80"
click at [171, 132] on div "Ingredient * Amount * Unit * Waste * .a-a{fill:#347362;}.b-a{fill:#fff;} Grams …" at bounding box center [192, 35] width 249 height 319
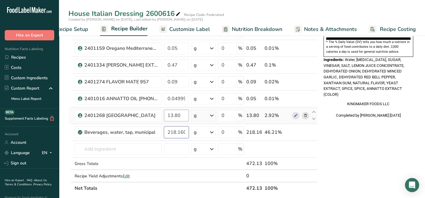
type input "218.160001"
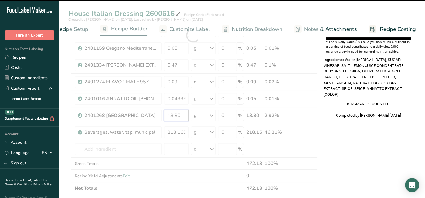
drag, startPoint x: 181, startPoint y: 114, endPoint x: 168, endPoint y: 117, distance: 13.4
click at [168, 116] on div "Ingredient * Amount * Unit * Waste * .a-a{fill:#347362;}.b-a{fill:#fff;} Grams …" at bounding box center [192, 35] width 249 height 319
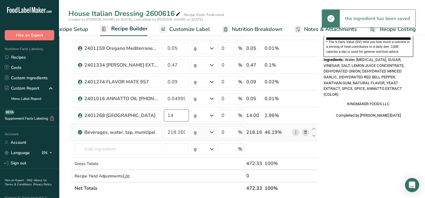
type input "14"
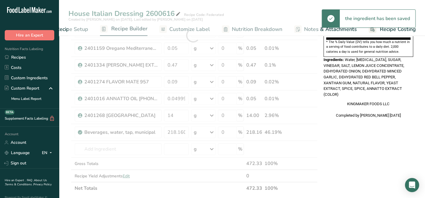
click at [191, 124] on div "Ingredient * Amount * Unit * Waste * .a-a{fill:#347362;}.b-a{fill:#fff;} Grams …" at bounding box center [192, 35] width 249 height 319
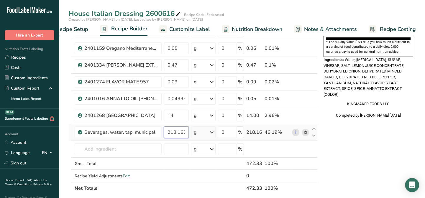
scroll to position [0, 8]
drag, startPoint x: 178, startPoint y: 132, endPoint x: 190, endPoint y: 128, distance: 13.3
click at [190, 128] on tr "Beverages, water, tap, municipal 218.160001 g Portions 1 fl oz 1 bottle 8 fl oz…" at bounding box center [193, 132] width 249 height 17
type input "218.83"
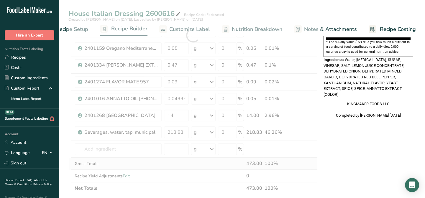
click at [180, 158] on div "Ingredient * Amount * Unit * Waste * .a-a{fill:#347362;}.b-a{fill:#fff;} Grams …" at bounding box center [192, 35] width 249 height 319
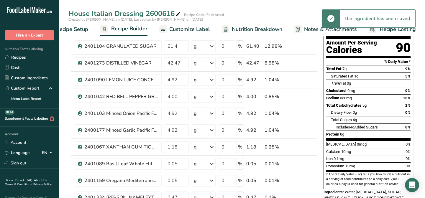
scroll to position [27, 0]
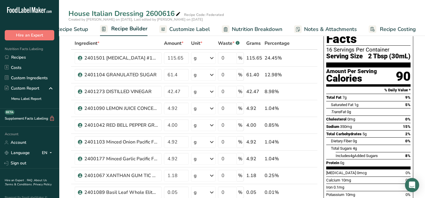
click at [198, 28] on span "Customize Label" at bounding box center [189, 29] width 41 height 8
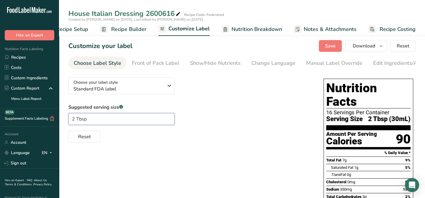
click at [101, 123] on input "2 Tbsp" at bounding box center [121, 119] width 106 height 12
drag, startPoint x: 338, startPoint y: 71, endPoint x: 358, endPoint y: 69, distance: 19.5
click at [358, 69] on nav "Choose Label Style Front of Pack Label Show/Hide Nutrients Change Language Manu…" at bounding box center [241, 63] width 347 height 13
click at [232, 97] on div "Choose your label style Standard FDA label USA (FDA) Standard FDA label Tabular…" at bounding box center [189, 108] width 243 height 70
click at [270, 65] on div "Change Language" at bounding box center [273, 63] width 44 height 8
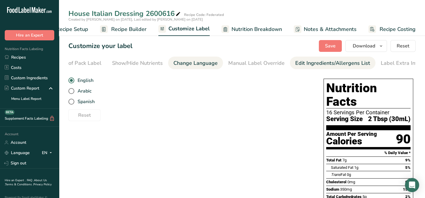
scroll to position [0, 81]
click at [339, 67] on div "Edit Ingredients/Allergens List" at bounding box center [329, 63] width 75 height 8
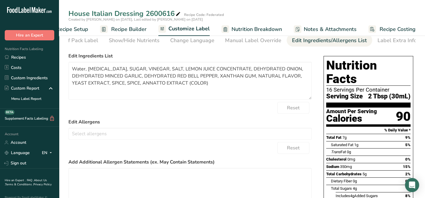
scroll to position [18, 0]
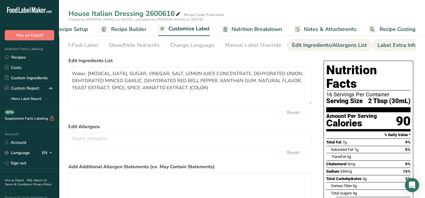
click at [390, 47] on div "Label Extra Info" at bounding box center [397, 45] width 39 height 8
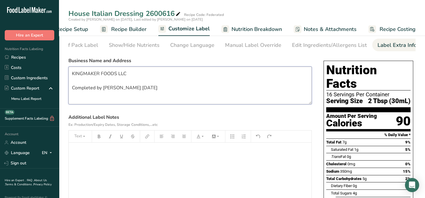
drag, startPoint x: 153, startPoint y: 86, endPoint x: 57, endPoint y: 94, distance: 96.8
click at [57, 94] on div ".a-20{fill:#fff;} Hire an Expert Nutrition Facts Labeling Recipes Costs Custom …" at bounding box center [212, 161] width 425 height 358
click at [73, 81] on textarea "KINGMAKER FOODS LLC" at bounding box center [189, 86] width 243 height 38
type textarea "KINGMAKER FOODS LLC [STREET_ADDRESS]"
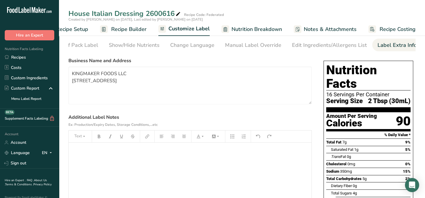
click at [92, 163] on div "﻿" at bounding box center [190, 180] width 243 height 74
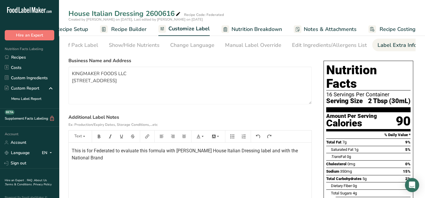
click at [285, 153] on span "This is for Federated to evaluate this formula with [PERSON_NAME] House Italian…" at bounding box center [185, 154] width 227 height 13
click at [105, 161] on p "This is for Federated to evaluate this formula with [PERSON_NAME] House Italian…" at bounding box center [190, 155] width 237 height 14
click at [107, 159] on p "This is for Federated to evaluate this formula with [PERSON_NAME] House Italian…" at bounding box center [190, 155] width 237 height 14
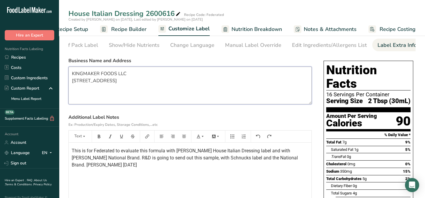
click at [204, 104] on textarea "KINGMAKER FOODS LLC [STREET_ADDRESS]" at bounding box center [189, 86] width 243 height 38
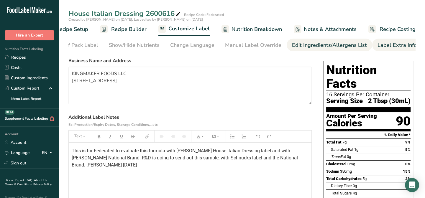
click at [307, 47] on div "Edit Ingredients/Allergens List" at bounding box center [329, 45] width 75 height 8
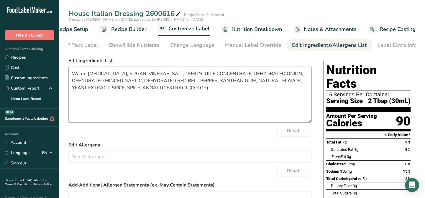
drag, startPoint x: 309, startPoint y: 104, endPoint x: 301, endPoint y: 120, distance: 17.8
click at [311, 122] on textarea "Water, [MEDICAL_DATA], SUGAR, VINEGAR, SALT, LEMON JUICE CONCENTRATE, DEHYDRATE…" at bounding box center [189, 95] width 243 height 56
drag, startPoint x: 85, startPoint y: 75, endPoint x: 78, endPoint y: 76, distance: 7.2
click at [78, 76] on textarea "Water, [MEDICAL_DATA], SUGAR, VINEGAR, SALT, LEMON JUICE CONCENTRATE, DEHYDRATE…" at bounding box center [189, 95] width 243 height 56
drag, startPoint x: 165, startPoint y: 74, endPoint x: 146, endPoint y: 73, distance: 18.9
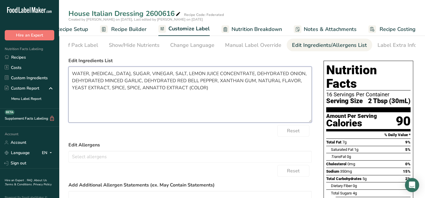
click at [144, 74] on textarea "WATER, [MEDICAL_DATA], SUGAR, VINEGAR, SALT, LEMON JUICE CONCENTRATE, DEHYDRATE…" at bounding box center [189, 95] width 243 height 56
click at [162, 73] on textarea "WATER, [MEDICAL_DATA], SUGAR, VINEGAR, SALT, LEMON JUICE CONCENTRATE, DEHYDRATE…" at bounding box center [189, 95] width 243 height 56
drag, startPoint x: 166, startPoint y: 75, endPoint x: 142, endPoint y: 72, distance: 24.0
click at [142, 72] on textarea "WATER, [MEDICAL_DATA], SUGAR, VINEGAR, SALT, LEMON JUICE CONCENTRATE, DEHYDRATE…" at bounding box center [189, 95] width 243 height 56
click at [125, 74] on textarea "WATER, [MEDICAL_DATA], SUGAR, SALT, LEMON JUICE CONCENTRATE, DEHYDRATED ONION, …" at bounding box center [189, 95] width 243 height 56
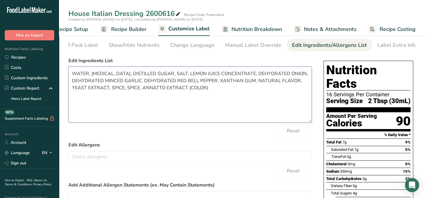
paste textarea "VINEGAR,"
click at [204, 73] on textarea "WATER, [MEDICAL_DATA], DISTILLED VINEGAR, SUGAR, SALT, LEMON JUICE CONCENTRATE,…" at bounding box center [189, 95] width 243 height 56
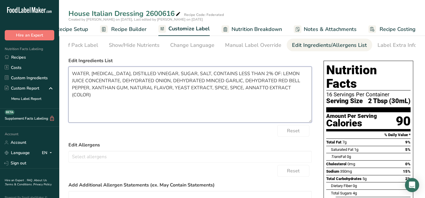
drag, startPoint x: 232, startPoint y: 83, endPoint x: 306, endPoint y: 81, distance: 74.7
click at [306, 81] on textarea "WATER, [MEDICAL_DATA], DISTILLED VINEGAR, SUGAR, SALT, CONTAINS LESS THAN 2% OF…" at bounding box center [189, 95] width 243 height 56
click at [109, 82] on textarea "WATER, [MEDICAL_DATA], DISTILLED VINEGAR, SUGAR, SALT, CONTAINS LESS THAN 2% OF…" at bounding box center [189, 95] width 243 height 56
paste textarea "RED BELL PEPPER, DEHYDRATED"
click at [286, 80] on textarea "WATER, [MEDICAL_DATA], DISTILLED VINEGAR, SUGAR, SALT, CONTAINS LESS THAN 2% OF…" at bounding box center [189, 95] width 243 height 56
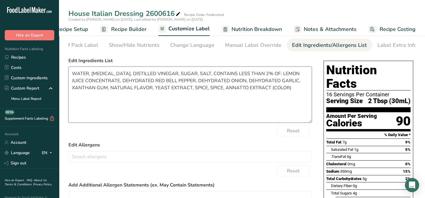
click at [224, 90] on textarea "WATER, [MEDICAL_DATA], DISTILLED VINEGAR, SUGAR, SALT, CONTAINS LESS THAN 2% OF…" at bounding box center [189, 95] width 243 height 56
click at [258, 89] on textarea "WATER, [MEDICAL_DATA], DISTILLED VINEGAR, SUGAR, SALT, CONTAINS LESS THAN 2% OF…" at bounding box center [189, 95] width 243 height 56
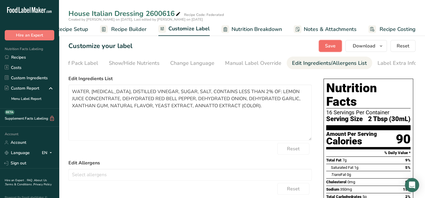
click at [327, 47] on span "Save" at bounding box center [330, 45] width 11 height 7
click at [110, 107] on textarea "WATER, [MEDICAL_DATA], DISTILLED VINEGAR, SUGAR, SALT, CONTAINS LESS THAN 2% OF…" at bounding box center [189, 113] width 243 height 56
type textarea "WATER, [MEDICAL_DATA], DISTILLED VINEGAR, SUGAR, SALT, CONTAINS LESS THAN 2% OF…"
drag, startPoint x: 339, startPoint y: 46, endPoint x: 334, endPoint y: 50, distance: 6.4
click at [339, 46] on button "Save" at bounding box center [330, 46] width 23 height 12
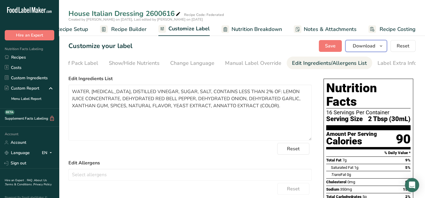
click at [361, 48] on span "Download" at bounding box center [364, 45] width 22 height 7
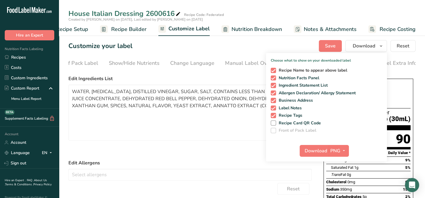
click at [276, 71] on span at bounding box center [273, 70] width 5 height 5
click at [275, 71] on input "Recipe Name to appear above label" at bounding box center [273, 70] width 4 height 4
checkbox input "false"
click at [274, 100] on span at bounding box center [273, 100] width 5 height 5
click at [274, 100] on input "Business Address" at bounding box center [273, 101] width 4 height 4
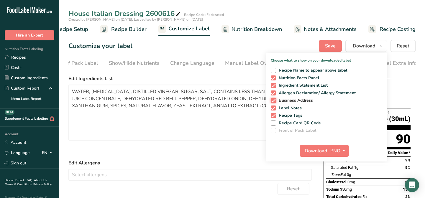
checkbox input "false"
click at [275, 109] on span at bounding box center [273, 108] width 5 height 5
click at [275, 109] on input "Label Notes" at bounding box center [273, 108] width 4 height 4
checkbox input "false"
click at [275, 116] on span at bounding box center [273, 115] width 5 height 5
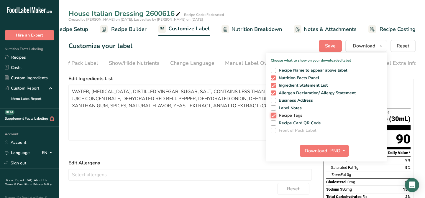
click at [275, 116] on input "Recipe Tags" at bounding box center [273, 116] width 4 height 4
checkbox input "false"
click at [315, 150] on span "Download" at bounding box center [316, 151] width 22 height 7
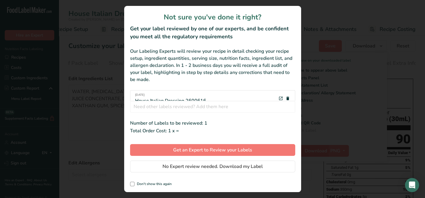
scroll to position [0, 19]
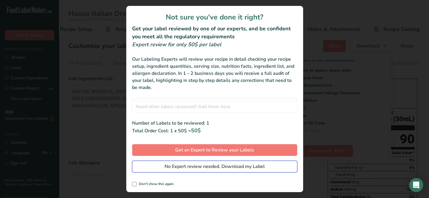
click at [238, 168] on span "No Expert review needed. Download my Label" at bounding box center [215, 166] width 100 height 7
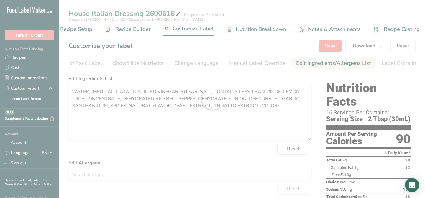
scroll to position [0, 0]
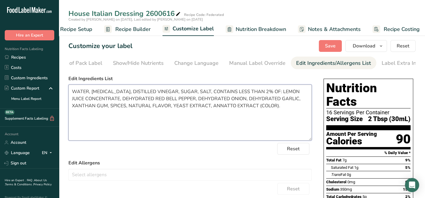
click at [109, 125] on textarea "WATER, [MEDICAL_DATA], DISTILLED VINEGAR, SUGAR, SALT, CONTAINS LESS THAN 2% OF…" at bounding box center [189, 113] width 243 height 56
drag, startPoint x: 73, startPoint y: 92, endPoint x: 277, endPoint y: 104, distance: 204.0
click at [277, 104] on textarea "WATER, [MEDICAL_DATA], DISTILLED VINEGAR, SUGAR, SALT, CONTAINS LESS THAN 2% OF…" at bounding box center [189, 113] width 243 height 56
click at [258, 165] on label "Edit Allergens" at bounding box center [189, 163] width 243 height 7
click at [330, 46] on span "Save" at bounding box center [330, 45] width 11 height 7
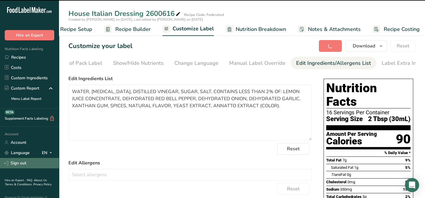
click at [22, 164] on link "Sign out" at bounding box center [29, 163] width 59 height 10
